Goal: Information Seeking & Learning: Learn about a topic

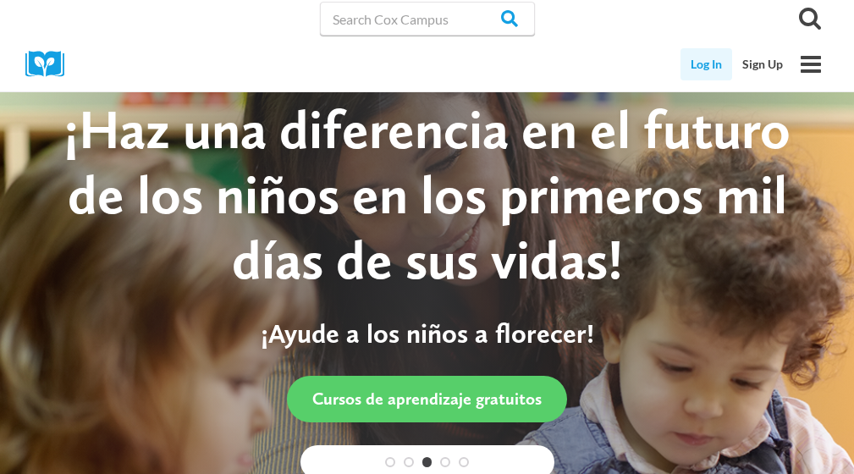
click at [710, 67] on link "Log In" at bounding box center [707, 64] width 52 height 32
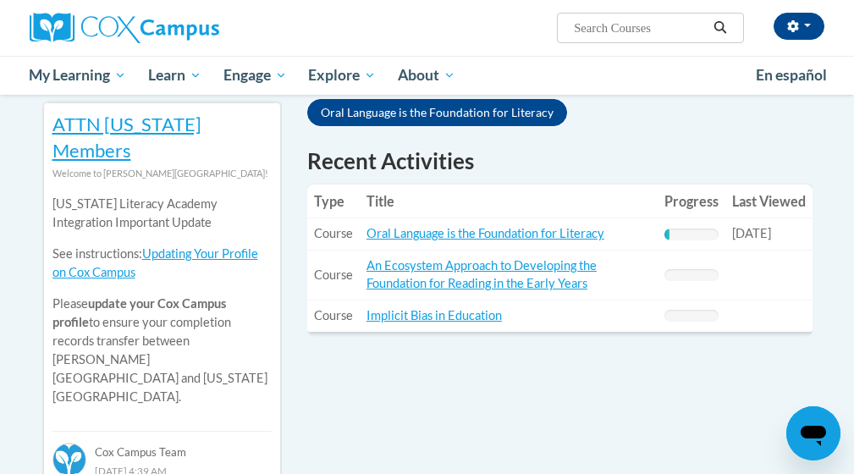
scroll to position [567, 0]
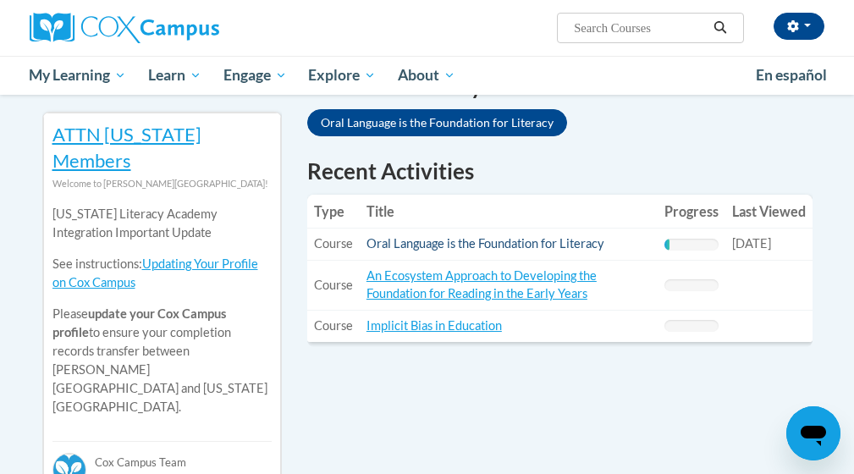
click at [581, 236] on link "Oral Language is the Foundation for Literacy" at bounding box center [486, 243] width 238 height 14
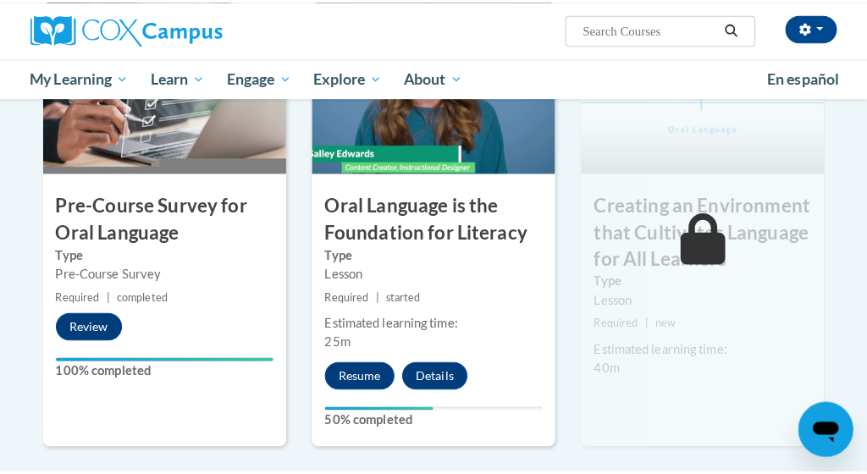
scroll to position [455, 0]
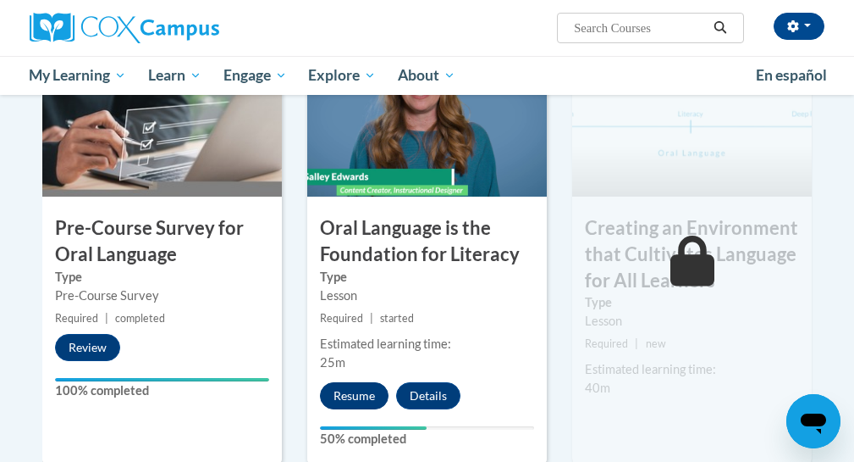
click at [342, 386] on button "Resume" at bounding box center [354, 395] width 69 height 27
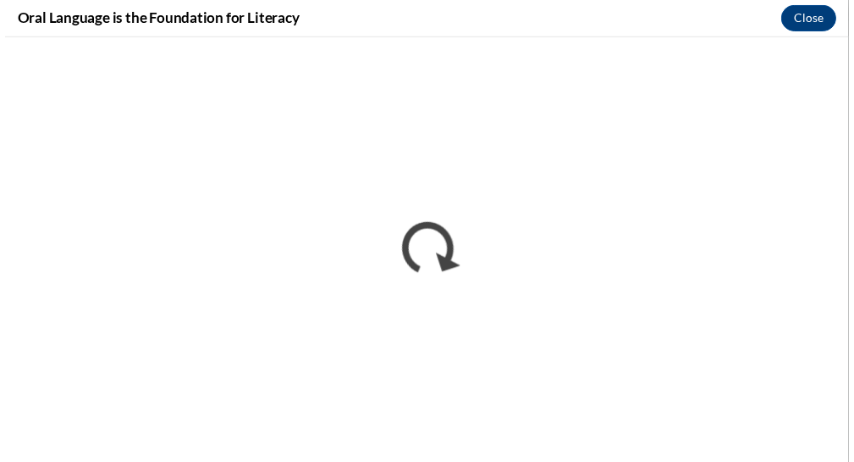
scroll to position [0, 0]
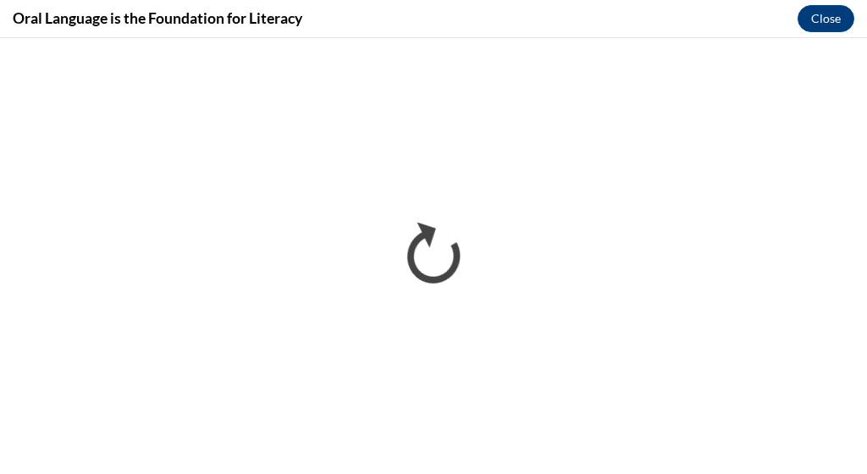
click at [819, 17] on button "Close" at bounding box center [826, 18] width 57 height 27
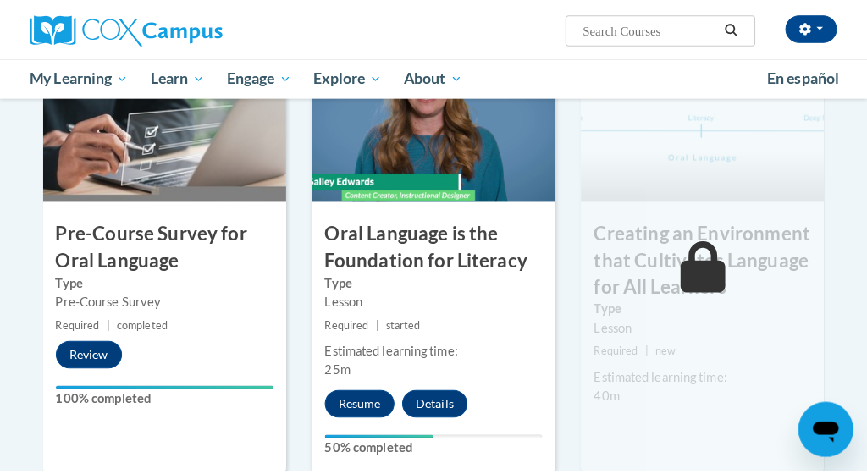
scroll to position [458, 0]
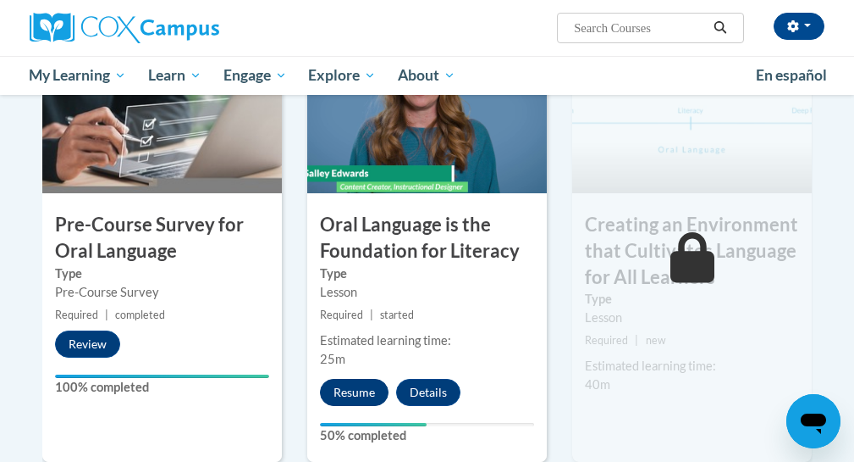
click at [371, 395] on button "Resume" at bounding box center [354, 392] width 69 height 27
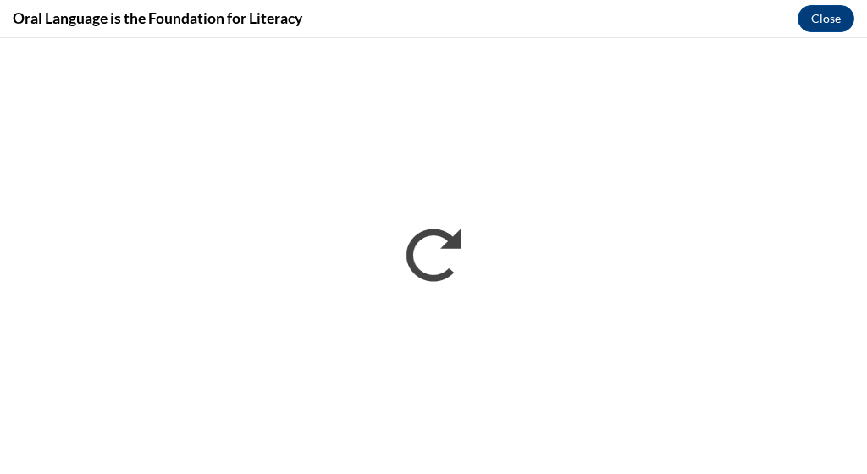
scroll to position [0, 0]
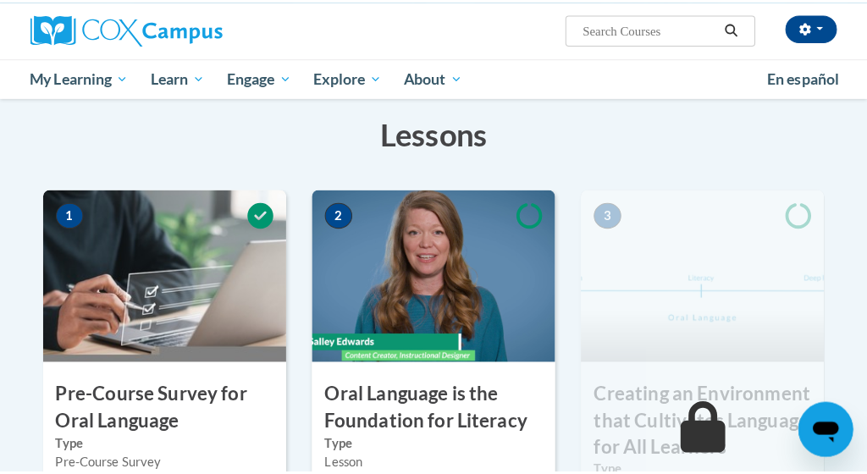
scroll to position [476, 0]
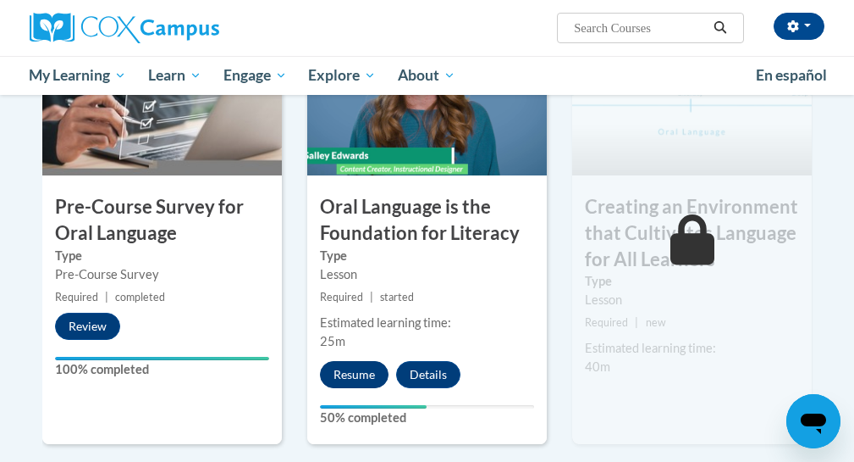
click at [351, 375] on button "Resume" at bounding box center [354, 374] width 69 height 27
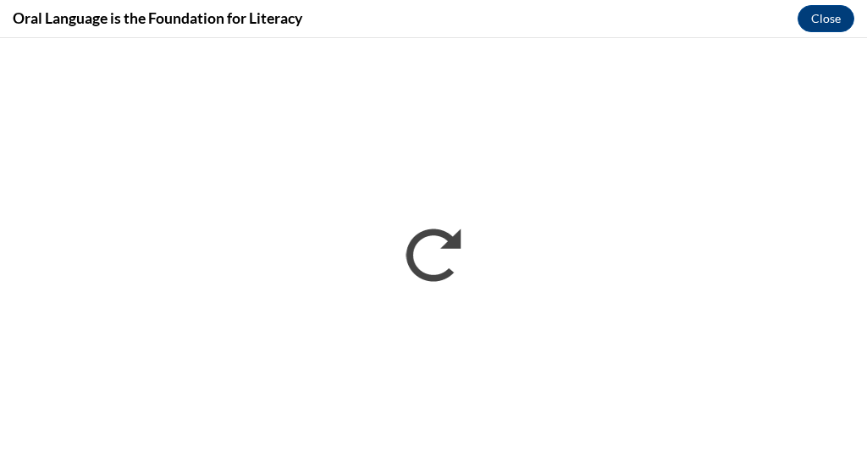
scroll to position [0, 0]
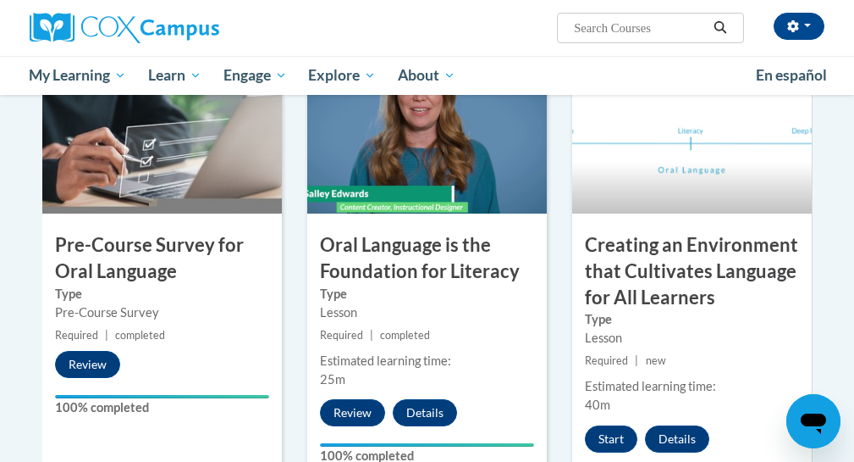
scroll to position [481, 0]
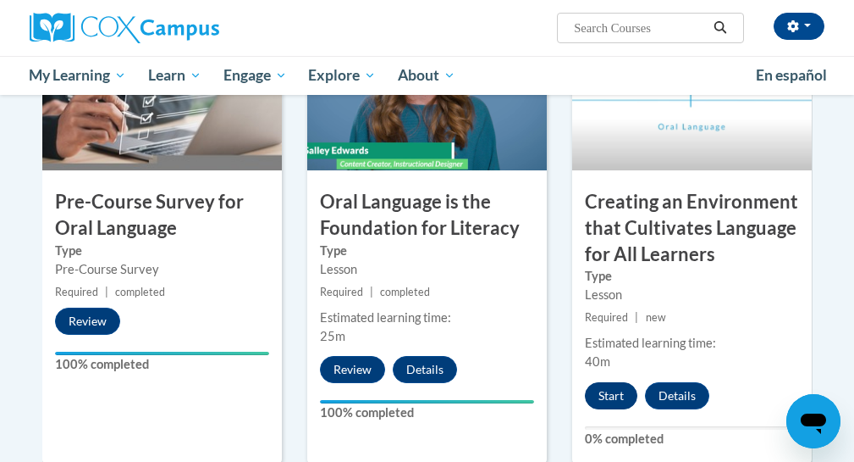
click at [612, 399] on button "Start" at bounding box center [611, 395] width 53 height 27
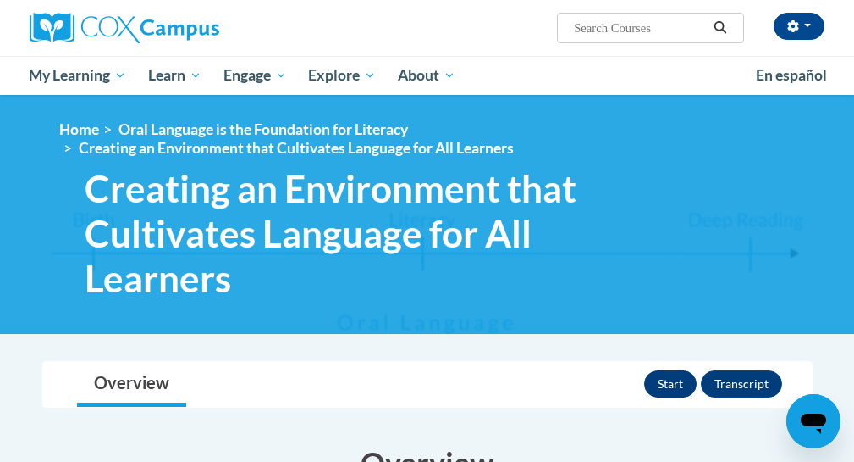
click at [667, 379] on button "Start" at bounding box center [670, 383] width 53 height 27
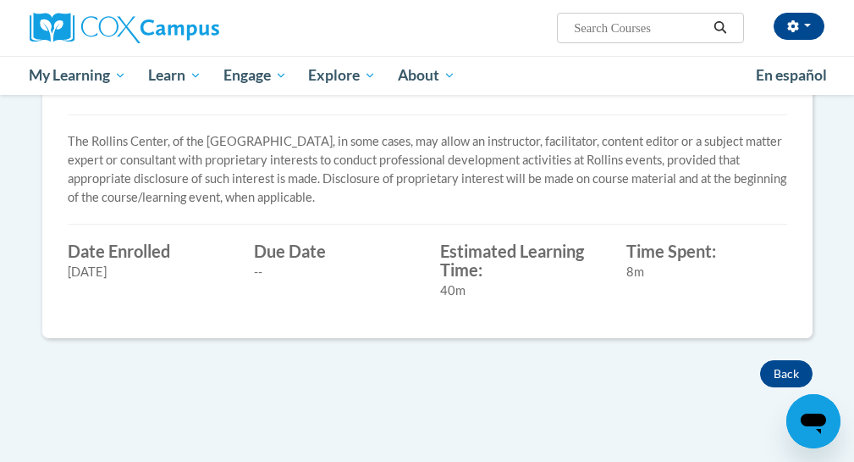
scroll to position [742, 0]
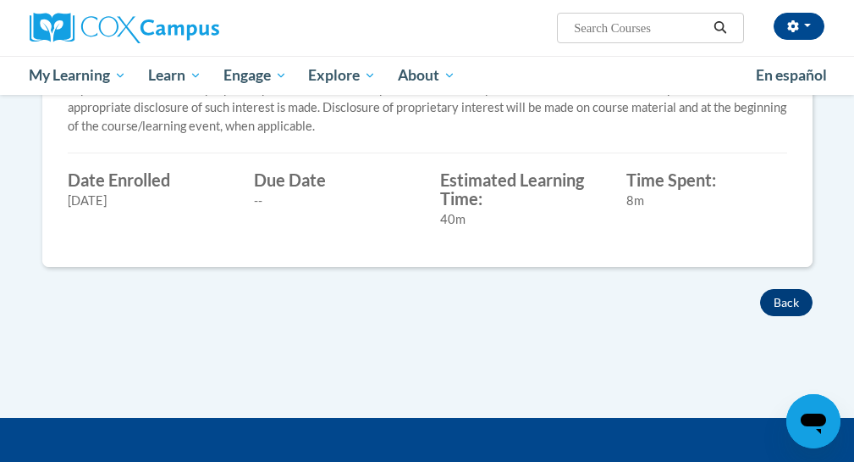
click at [778, 299] on button "Back" at bounding box center [786, 302] width 53 height 27
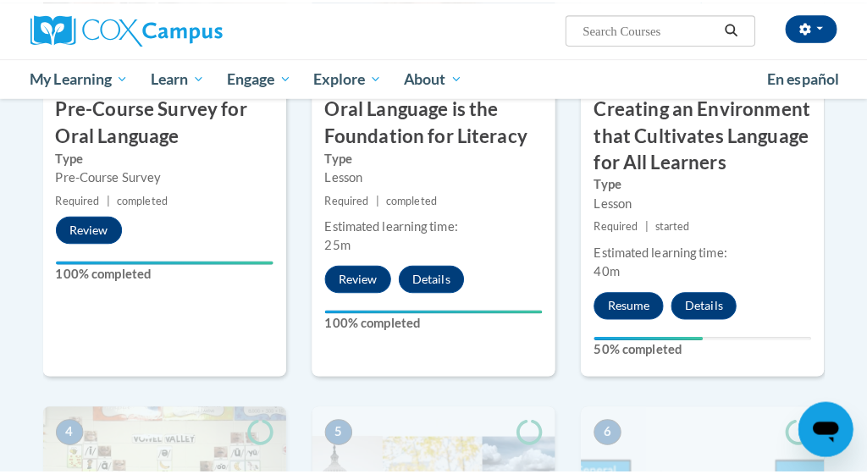
scroll to position [560, 0]
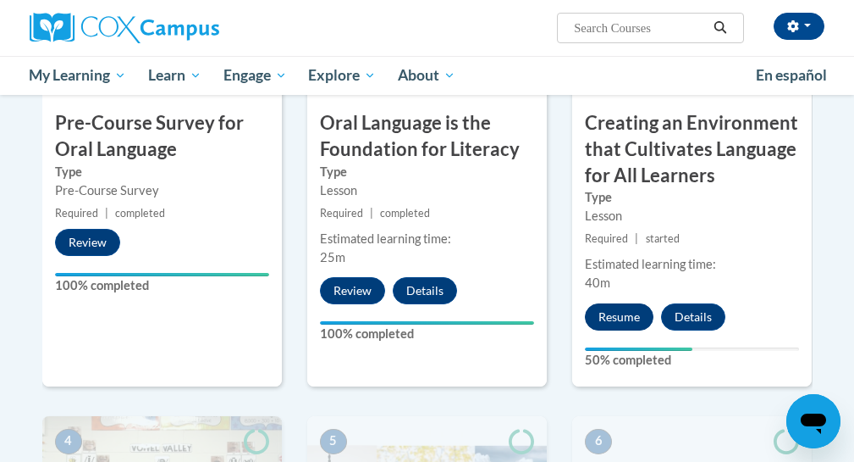
click at [626, 317] on button "Resume" at bounding box center [619, 316] width 69 height 27
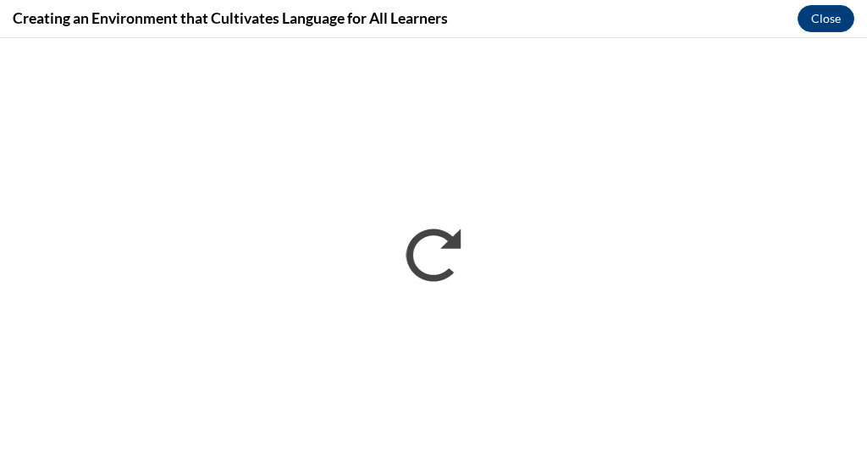
scroll to position [0, 0]
click at [811, 26] on button "Close" at bounding box center [826, 18] width 57 height 27
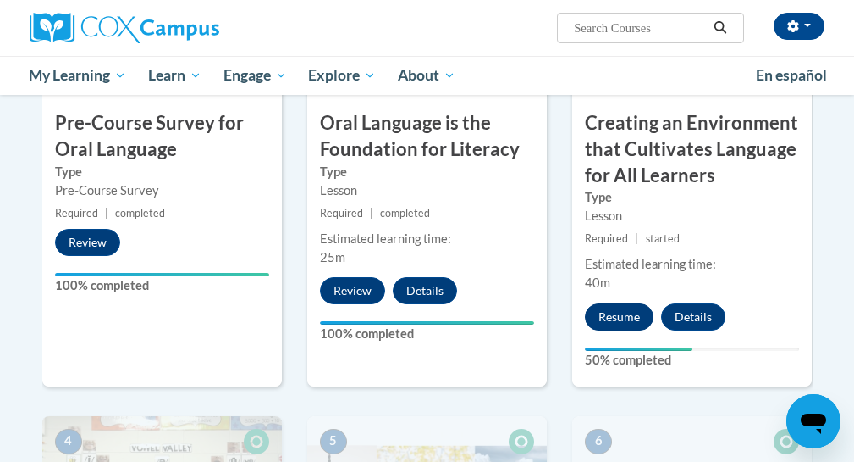
click at [637, 308] on button "Resume" at bounding box center [619, 316] width 69 height 27
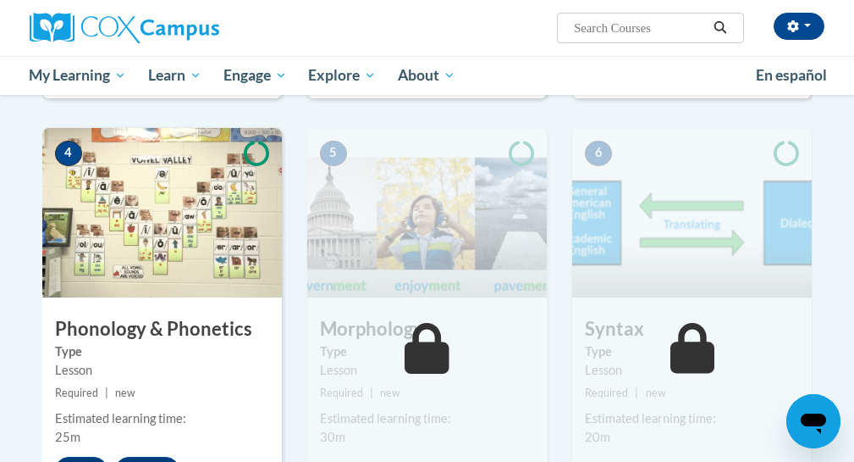
scroll to position [887, 0]
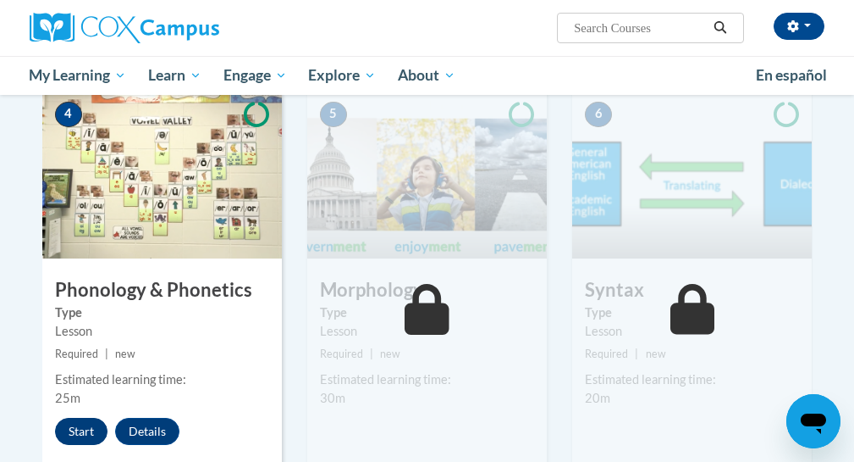
click at [79, 428] on button "Start" at bounding box center [81, 430] width 53 height 27
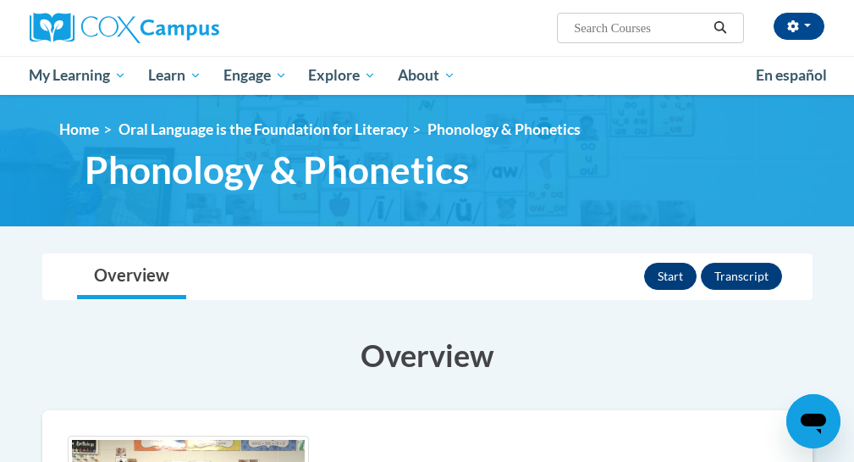
click at [671, 283] on button "Start" at bounding box center [670, 276] width 53 height 27
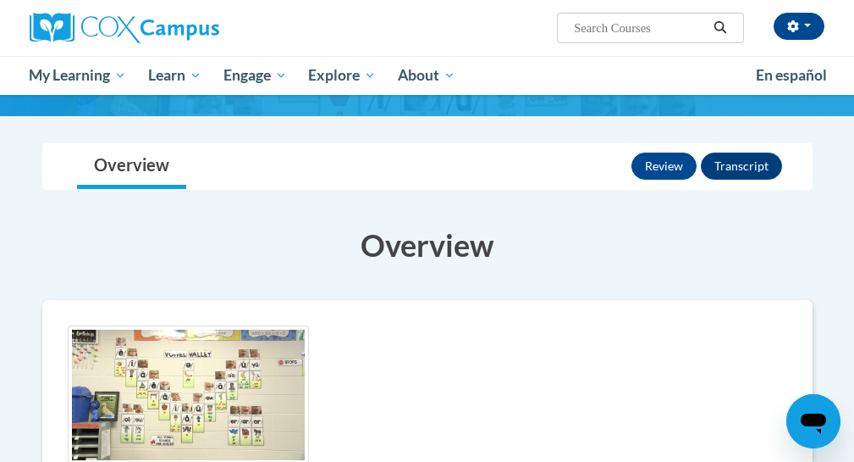
scroll to position [164, 0]
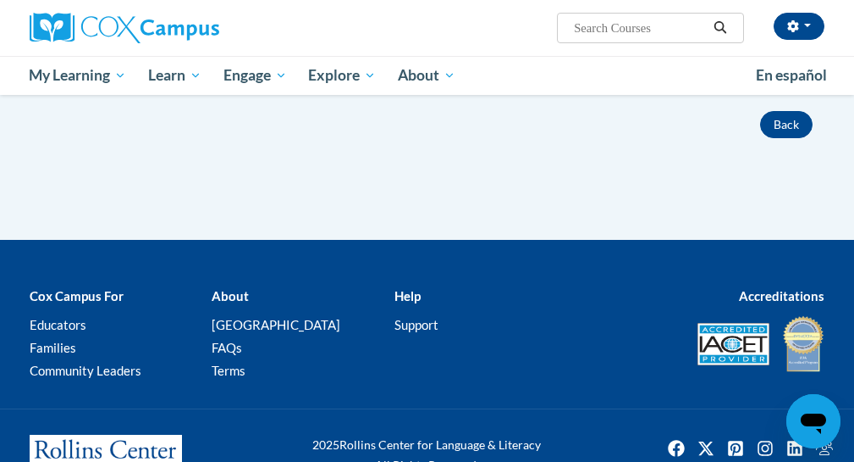
scroll to position [882, 0]
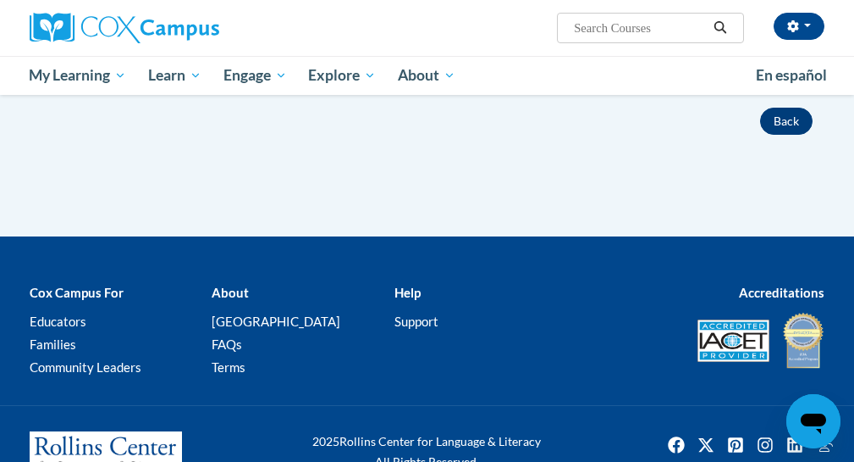
click at [787, 127] on button "Back" at bounding box center [786, 121] width 53 height 27
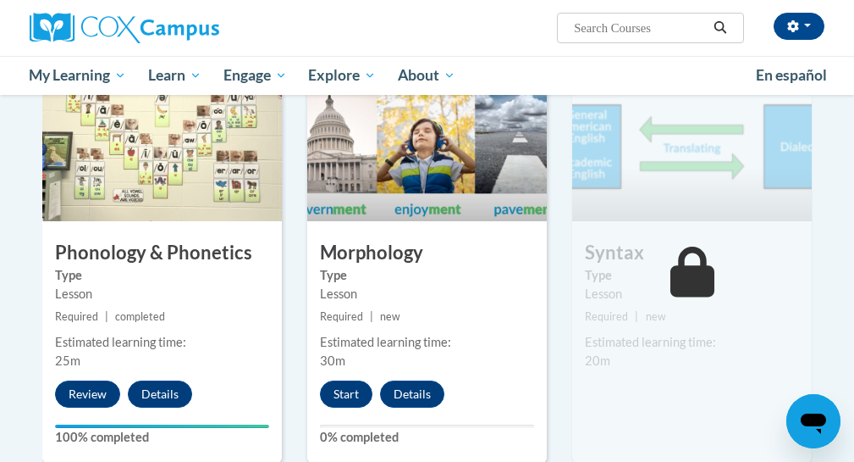
scroll to position [871, 0]
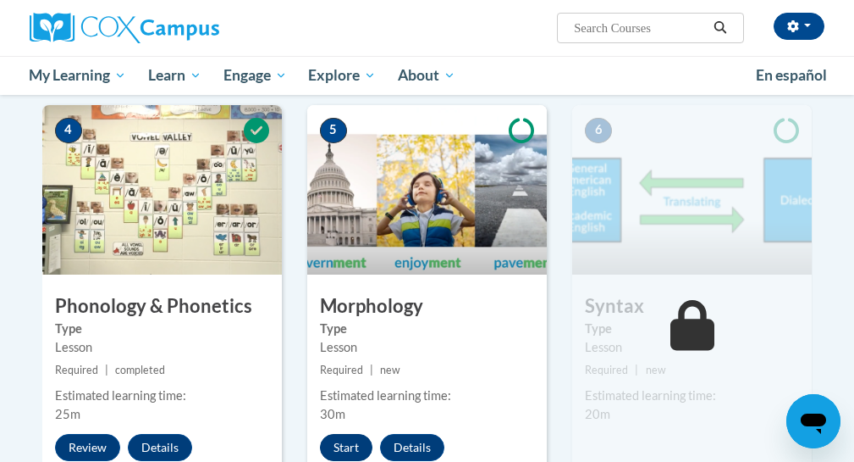
click at [347, 436] on button "Start" at bounding box center [346, 447] width 53 height 27
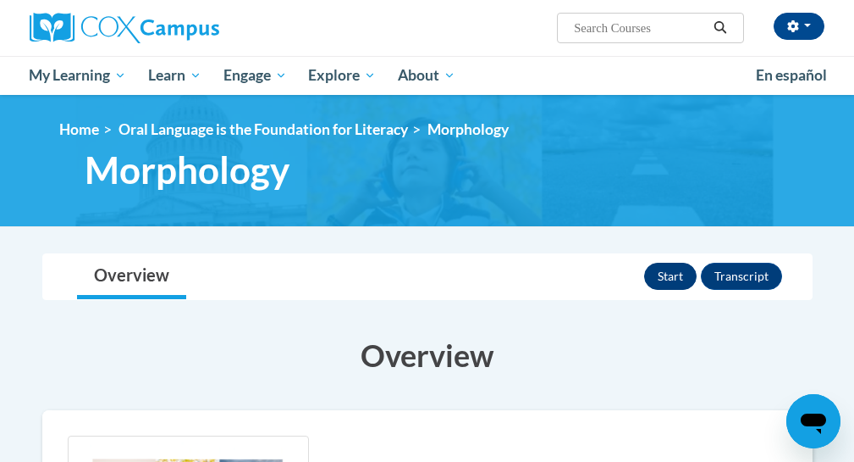
click at [661, 279] on button "Start" at bounding box center [670, 276] width 53 height 27
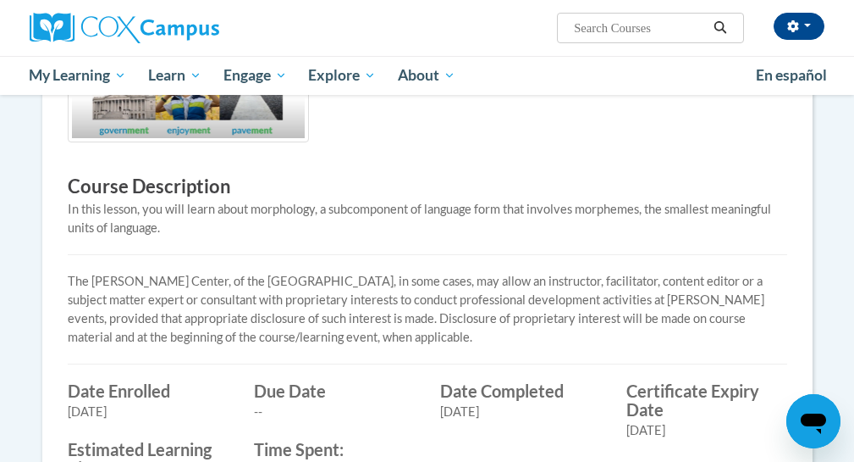
scroll to position [644, 0]
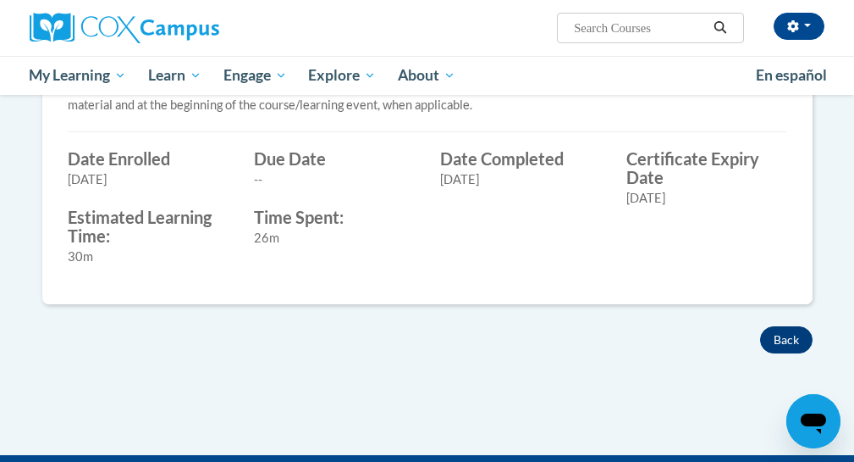
click at [786, 333] on button "Back" at bounding box center [786, 339] width 53 height 27
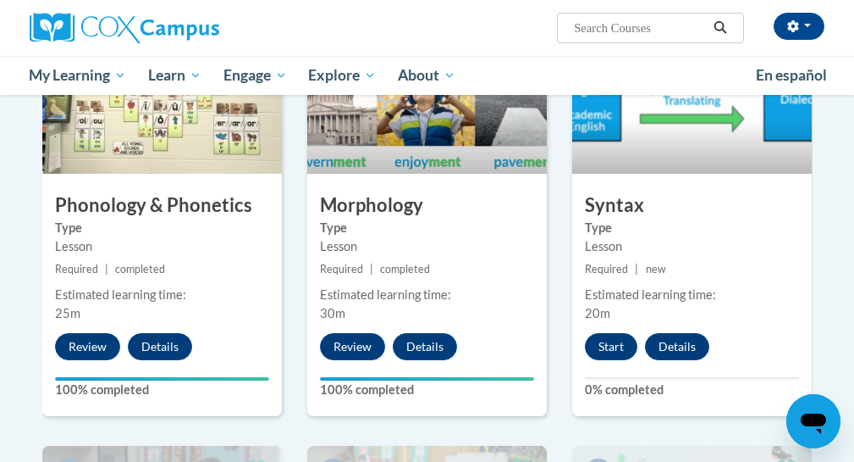
scroll to position [975, 0]
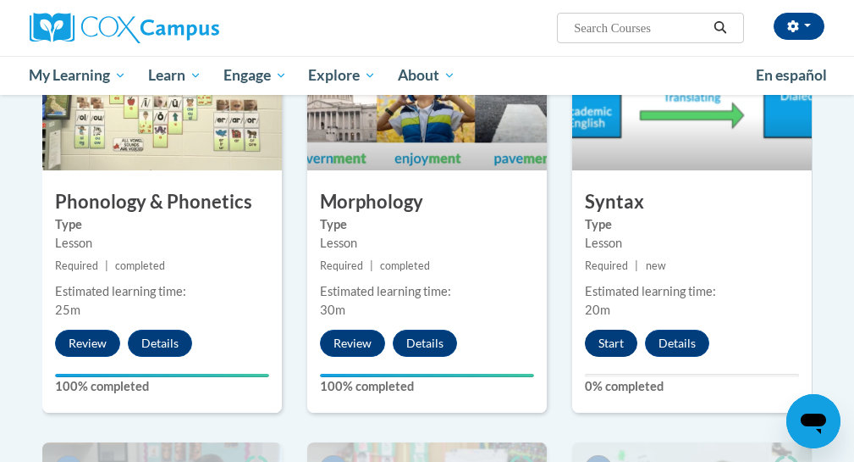
click at [605, 342] on button "Start" at bounding box center [611, 342] width 53 height 27
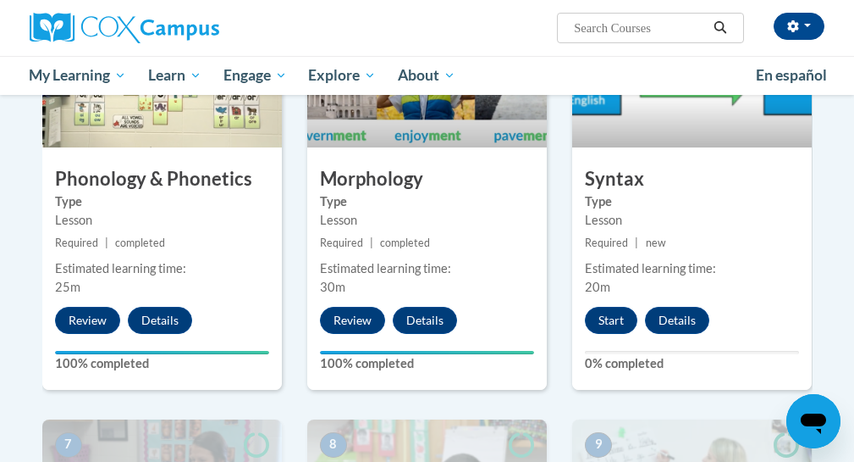
scroll to position [1041, 0]
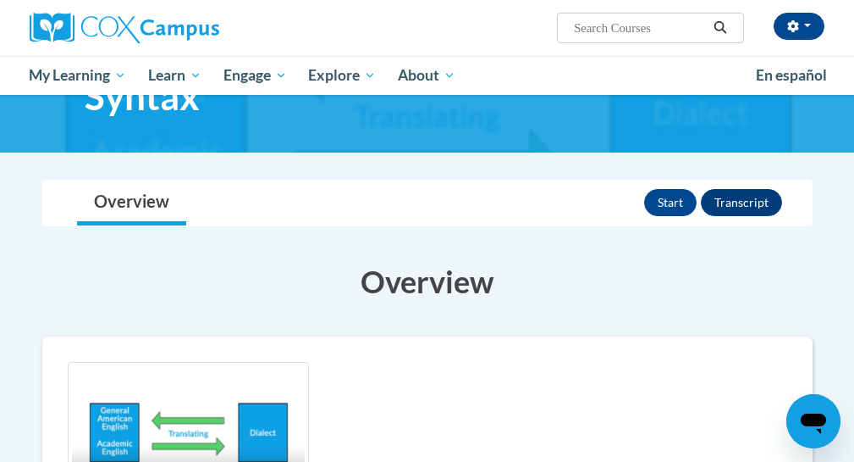
scroll to position [50, 0]
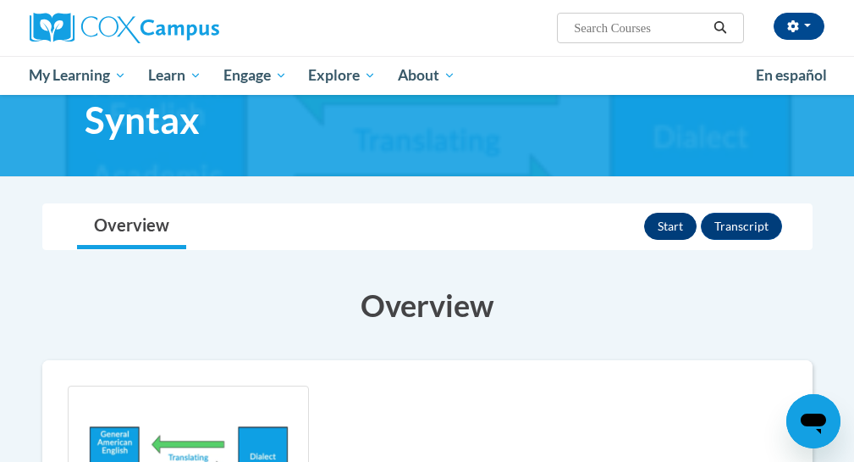
click at [670, 229] on button "Start" at bounding box center [670, 226] width 53 height 27
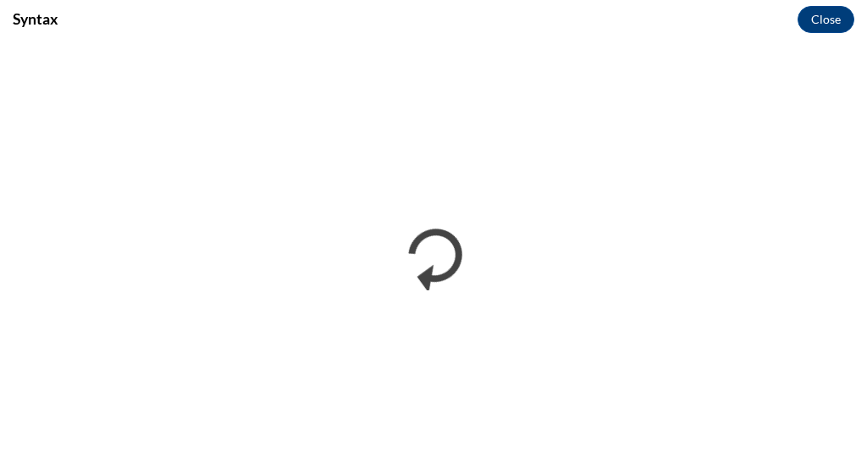
scroll to position [0, 0]
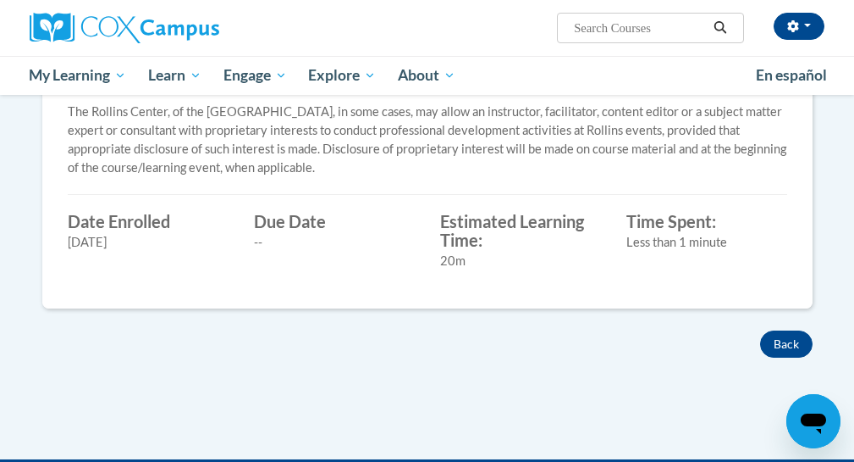
scroll to position [592, 0]
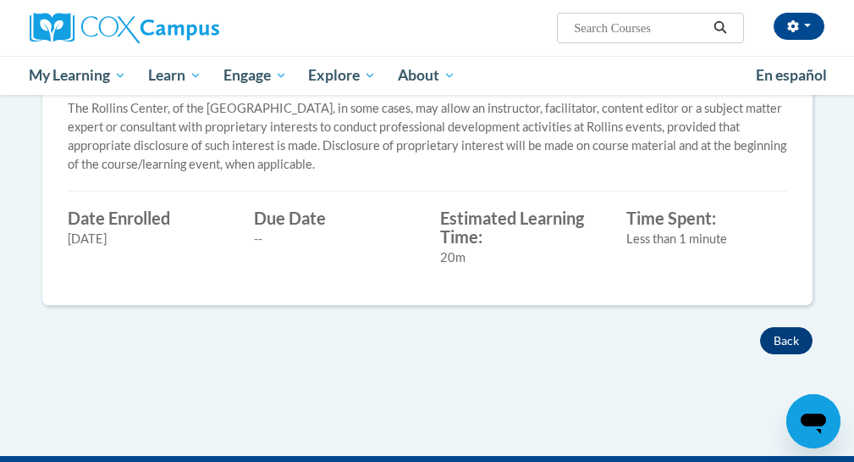
click at [786, 344] on button "Back" at bounding box center [786, 340] width 53 height 27
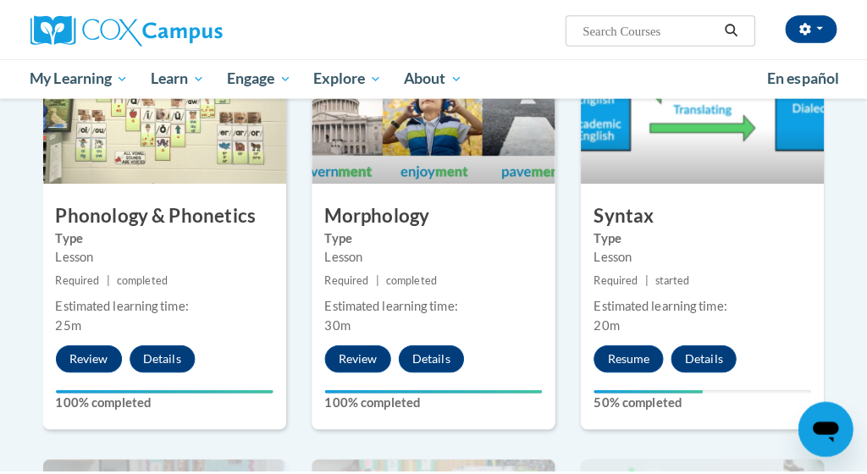
scroll to position [970, 0]
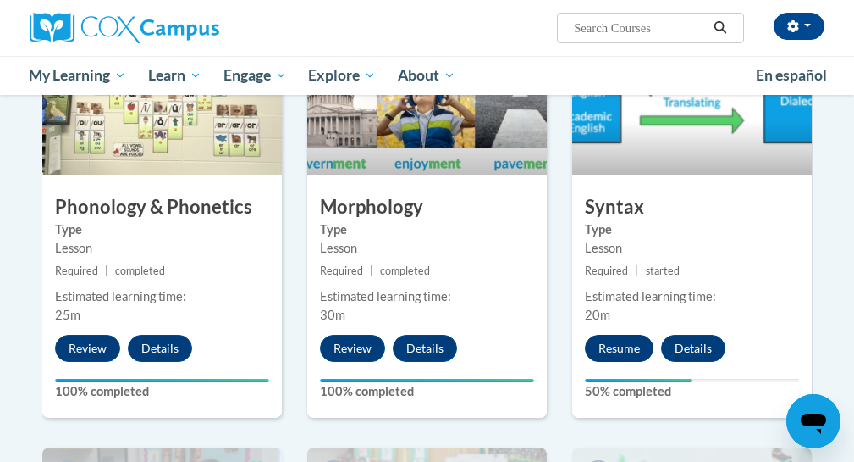
click at [634, 350] on button "Resume" at bounding box center [619, 347] width 69 height 27
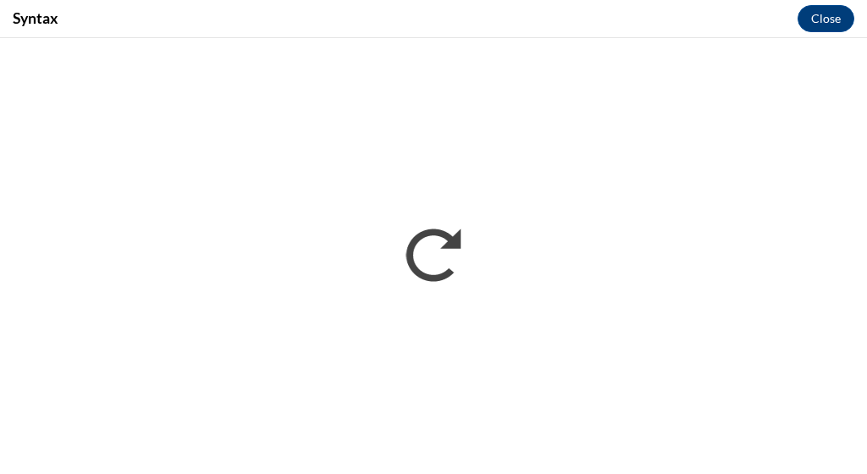
scroll to position [0, 0]
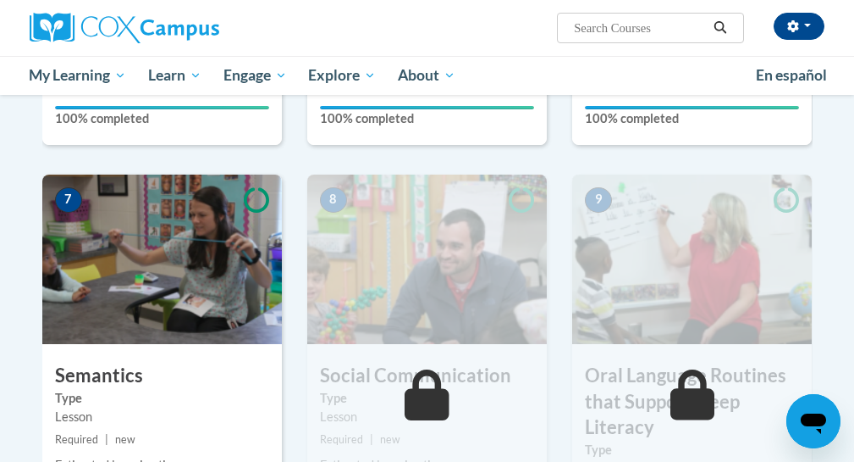
scroll to position [1306, 0]
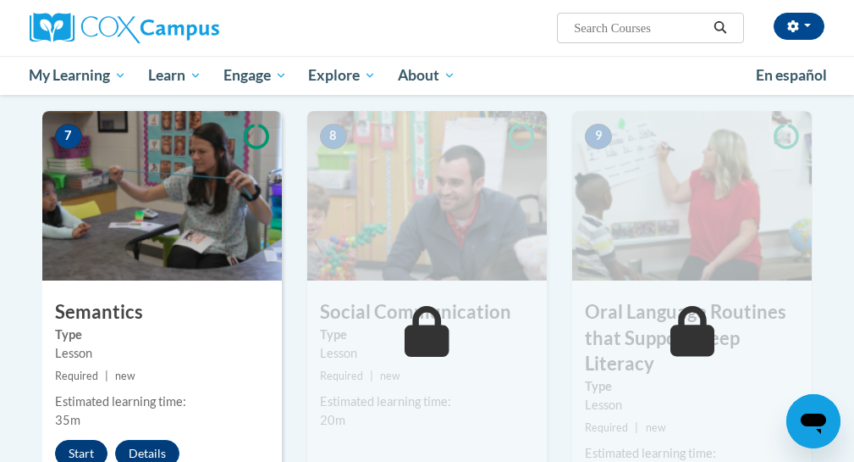
click at [83, 444] on button "Start" at bounding box center [81, 452] width 53 height 27
